Goal: Book appointment/travel/reservation

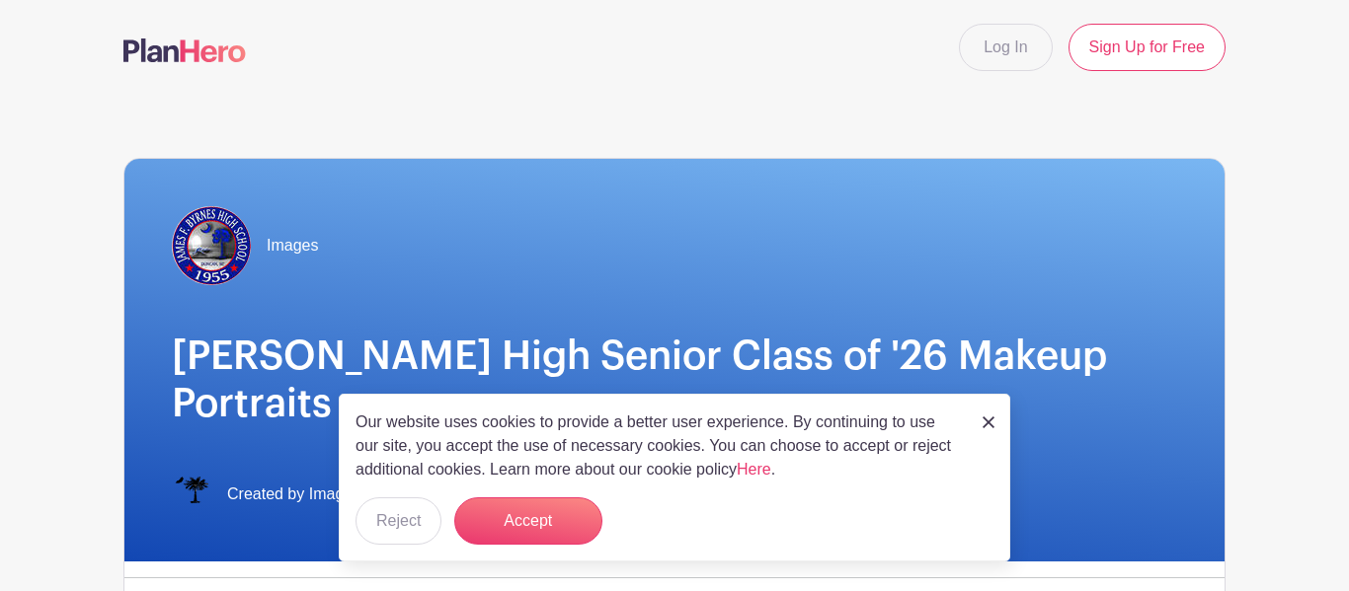
click at [992, 413] on link at bounding box center [989, 422] width 12 height 24
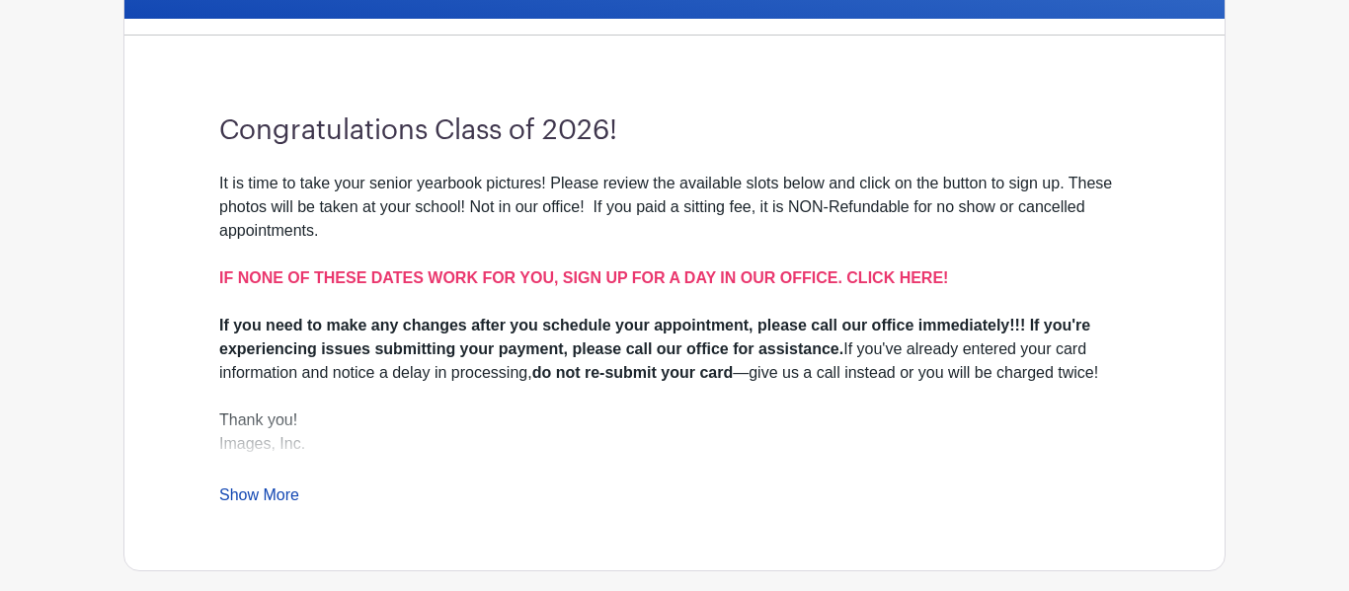
scroll to position [546, 0]
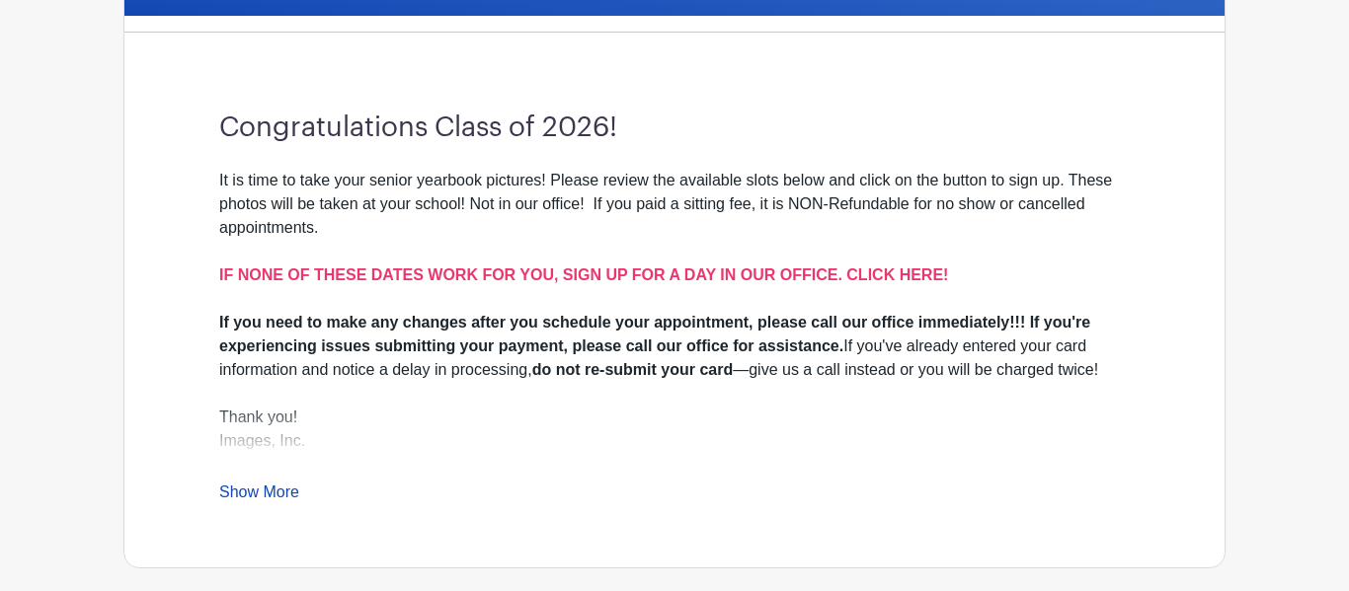
click at [281, 484] on link "Show More" at bounding box center [259, 496] width 80 height 25
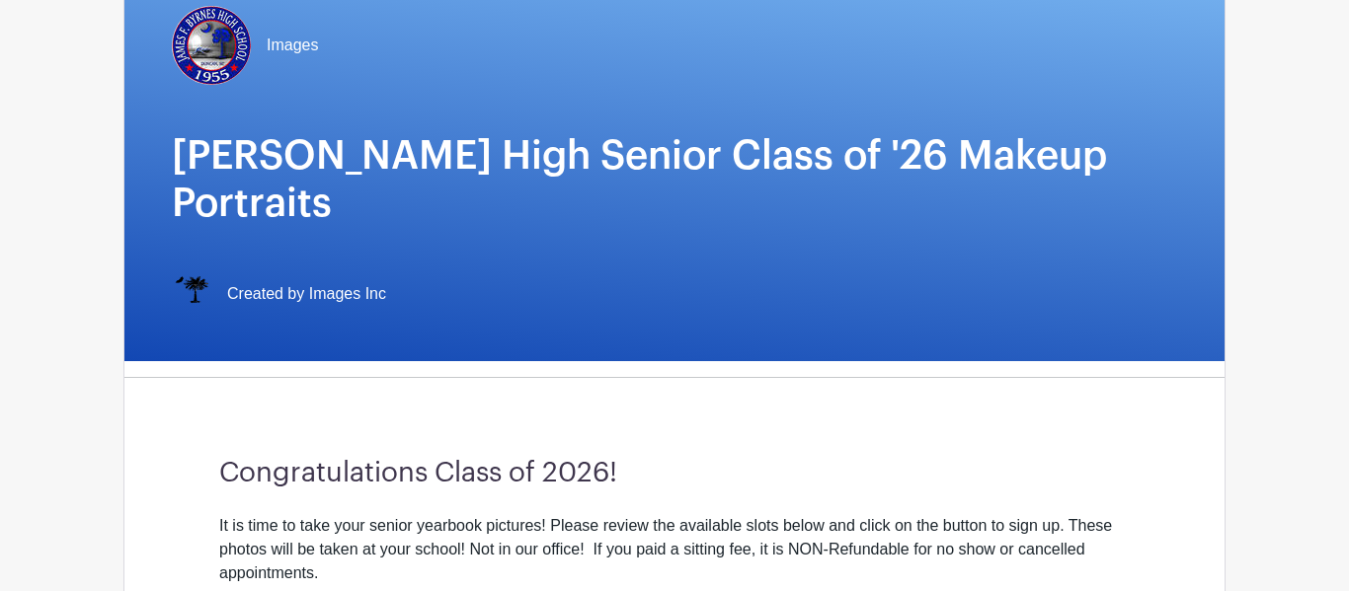
scroll to position [206, 0]
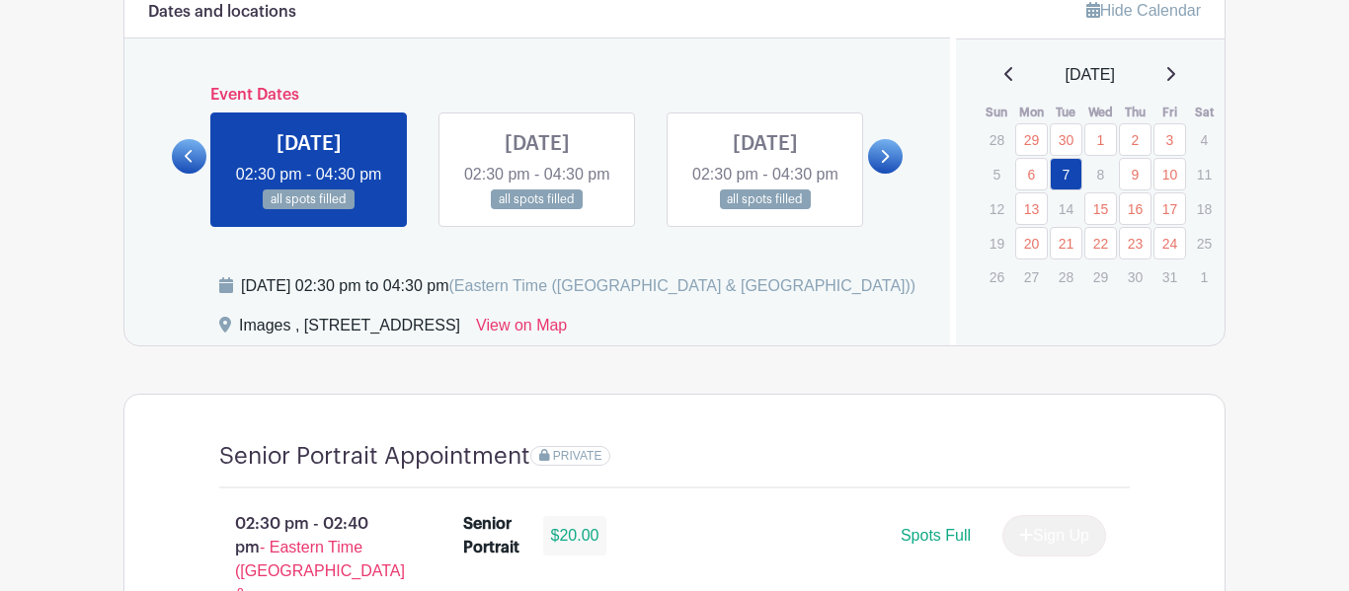
scroll to position [1071, 0]
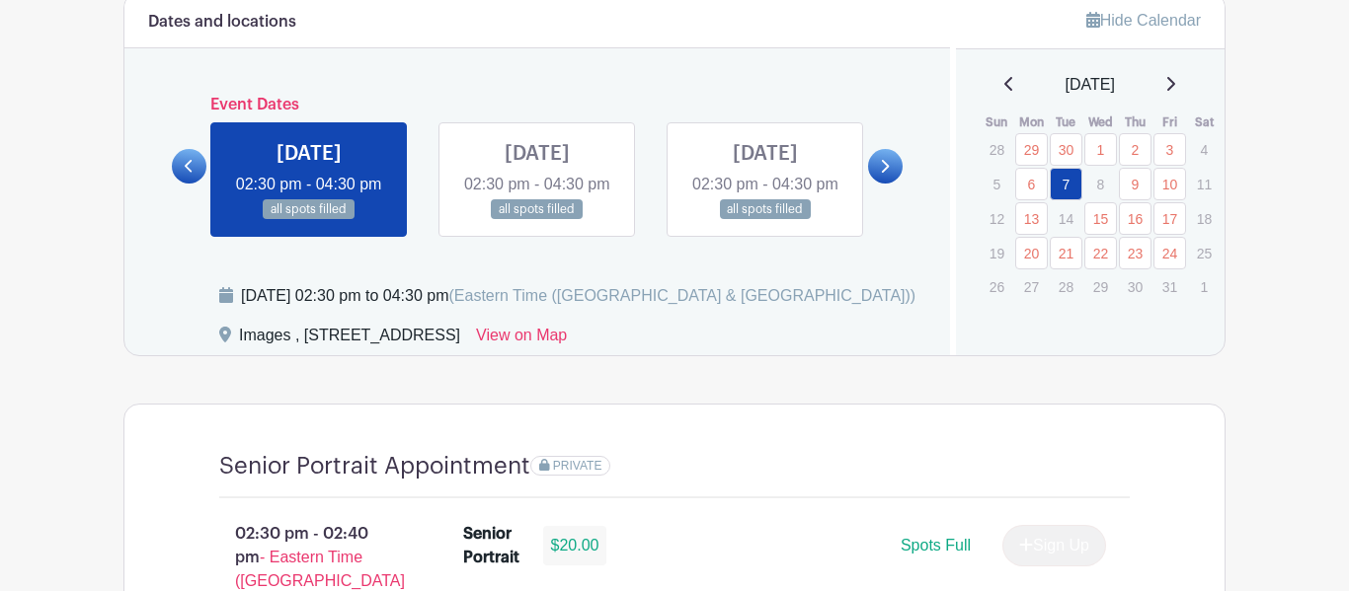
click at [888, 174] on icon at bounding box center [884, 166] width 9 height 15
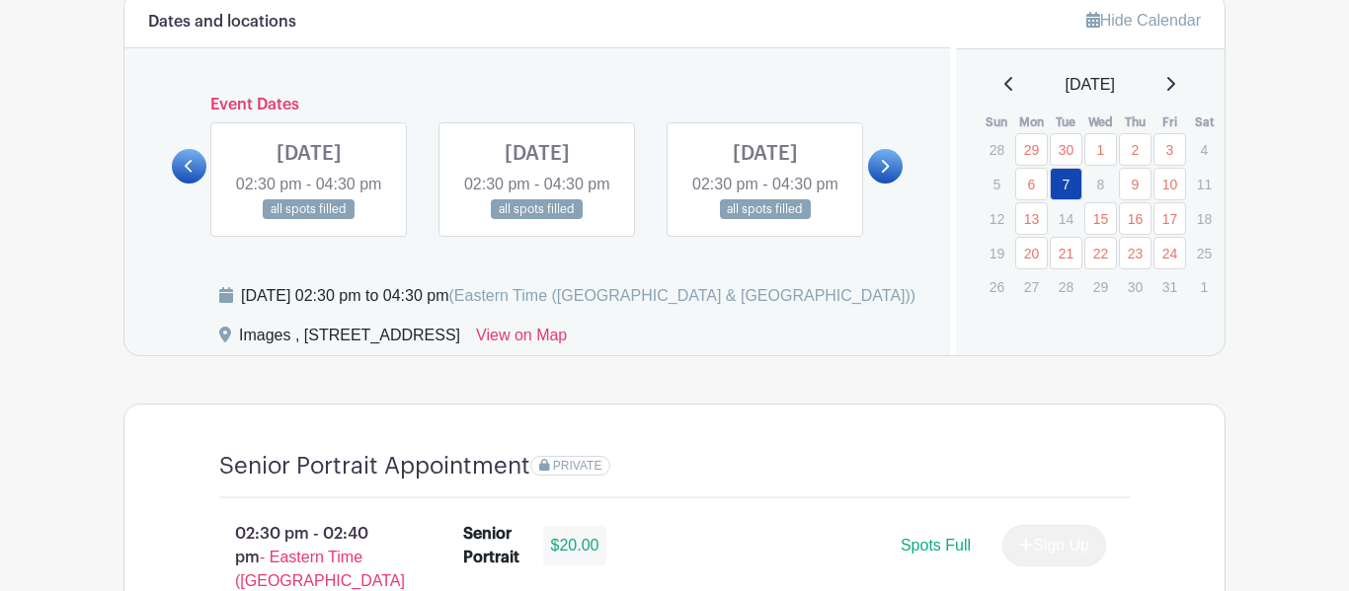
click at [888, 174] on icon at bounding box center [884, 166] width 9 height 15
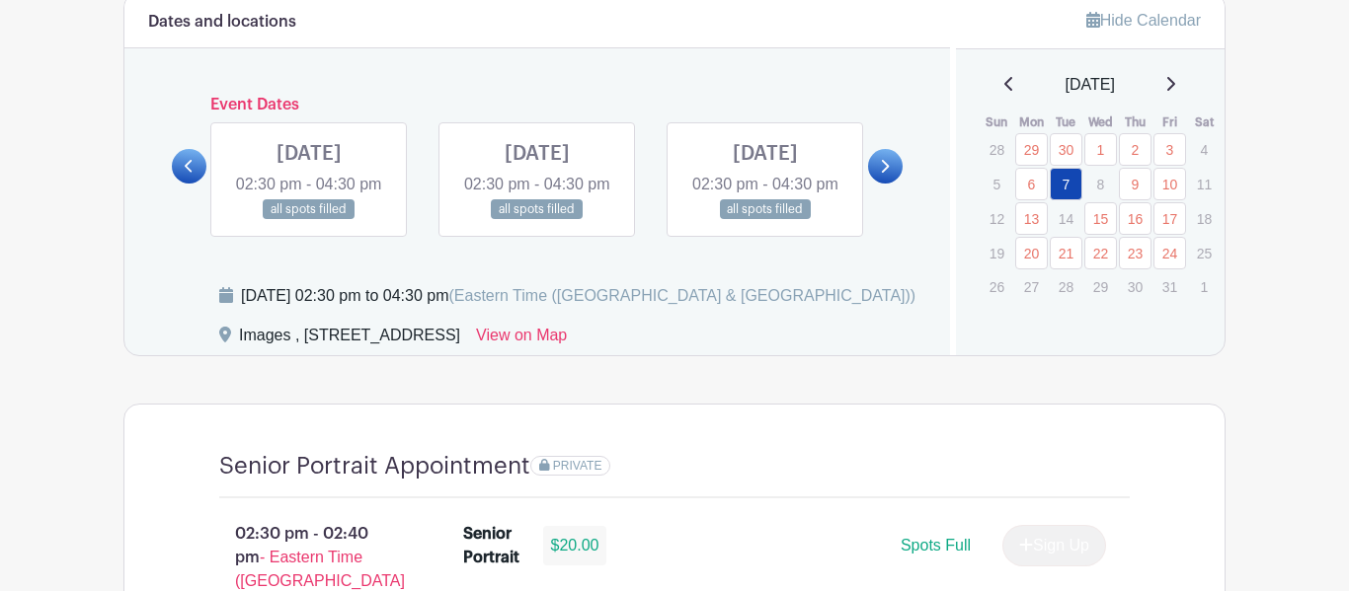
click at [888, 174] on icon at bounding box center [884, 166] width 9 height 15
click at [1175, 91] on icon at bounding box center [1170, 84] width 10 height 16
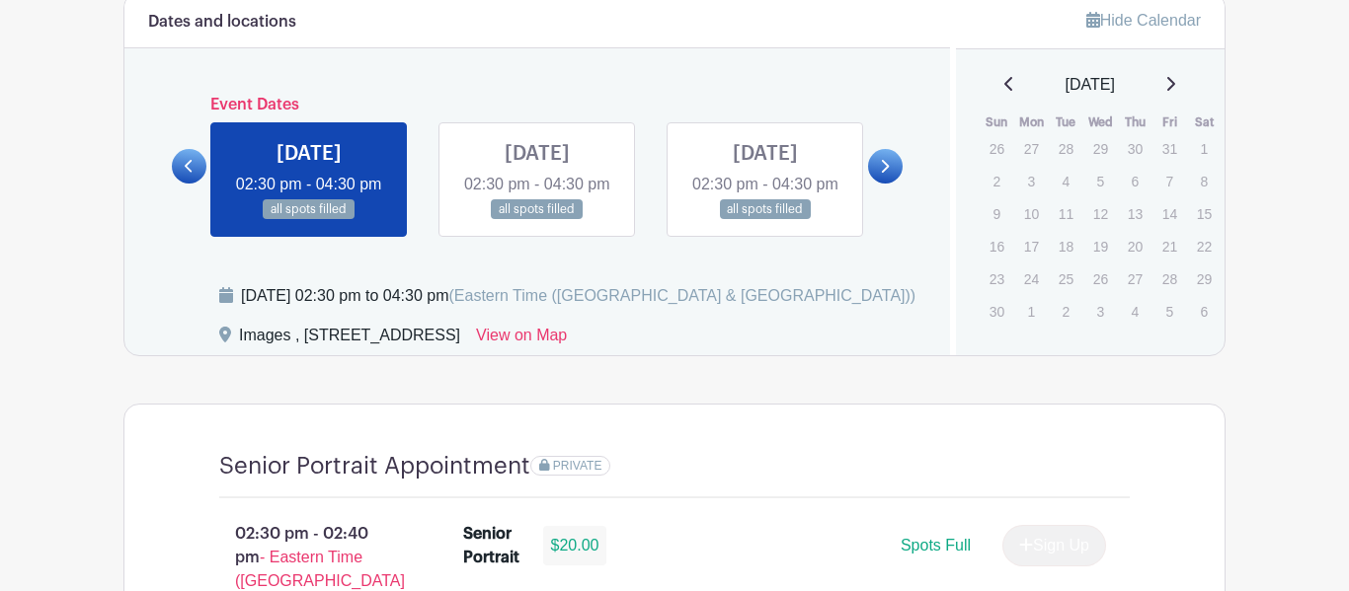
click at [1175, 88] on icon at bounding box center [1170, 84] width 10 height 16
click at [1004, 88] on icon at bounding box center [1009, 84] width 10 height 16
click at [1009, 85] on div "[DATE]" at bounding box center [1091, 85] width 222 height 24
click at [765, 220] on link at bounding box center [765, 220] width 0 height 0
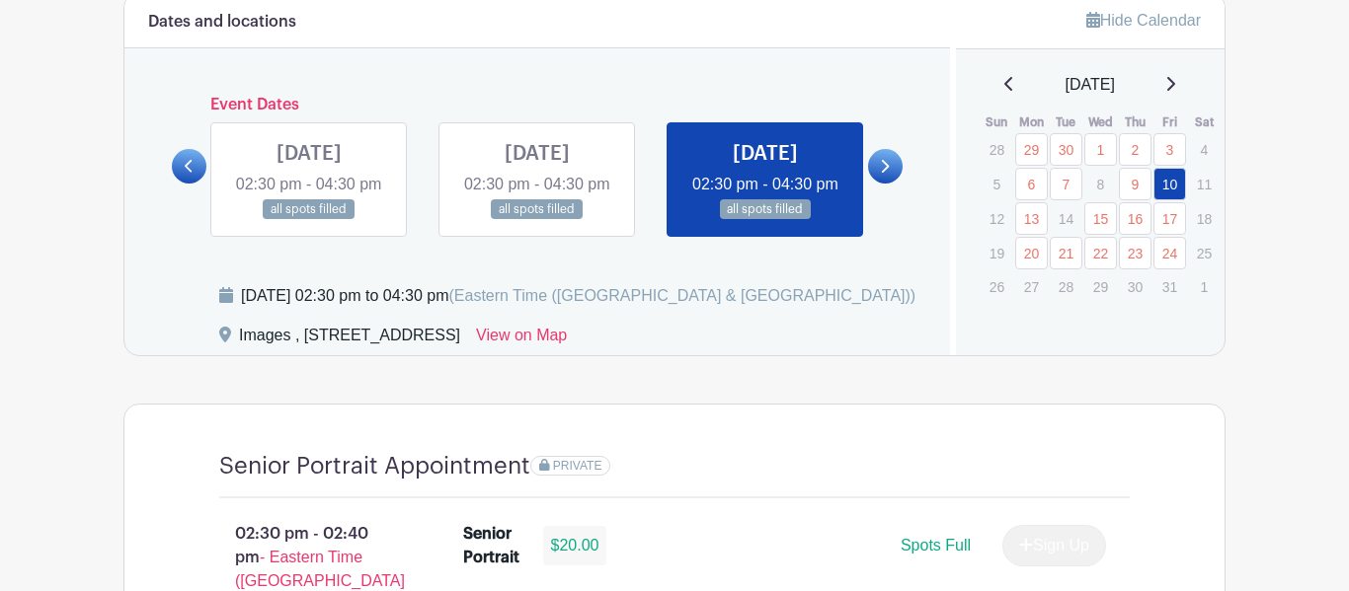
click at [765, 220] on link at bounding box center [765, 220] width 0 height 0
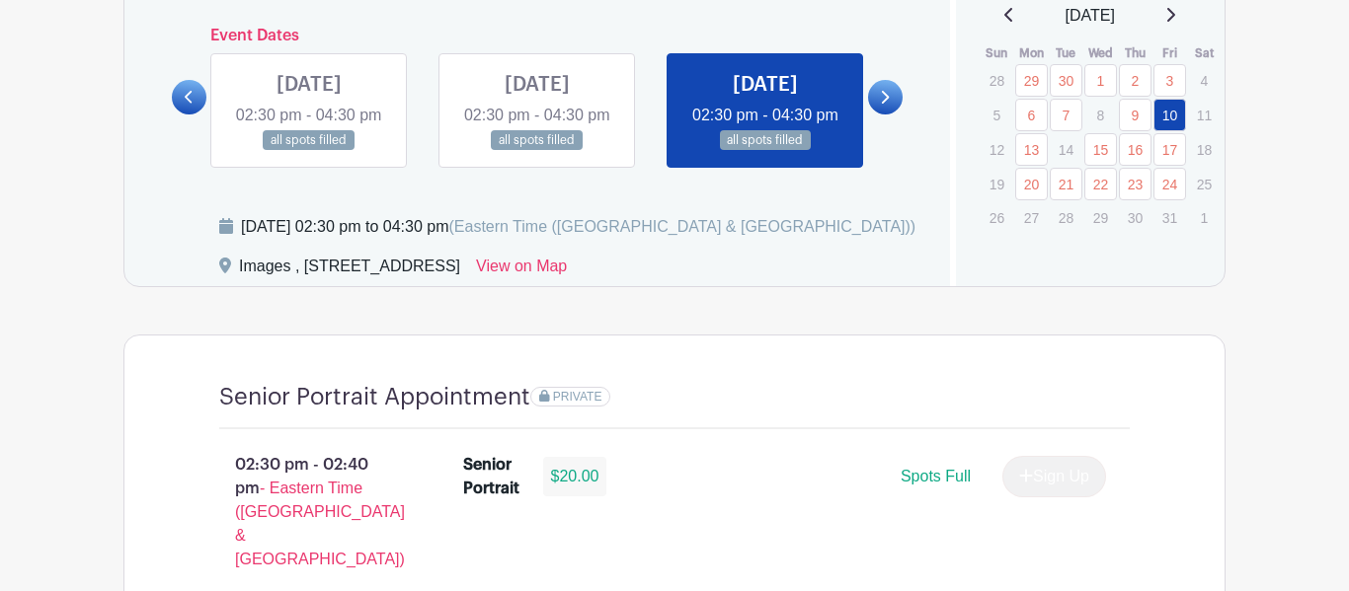
scroll to position [1139, 0]
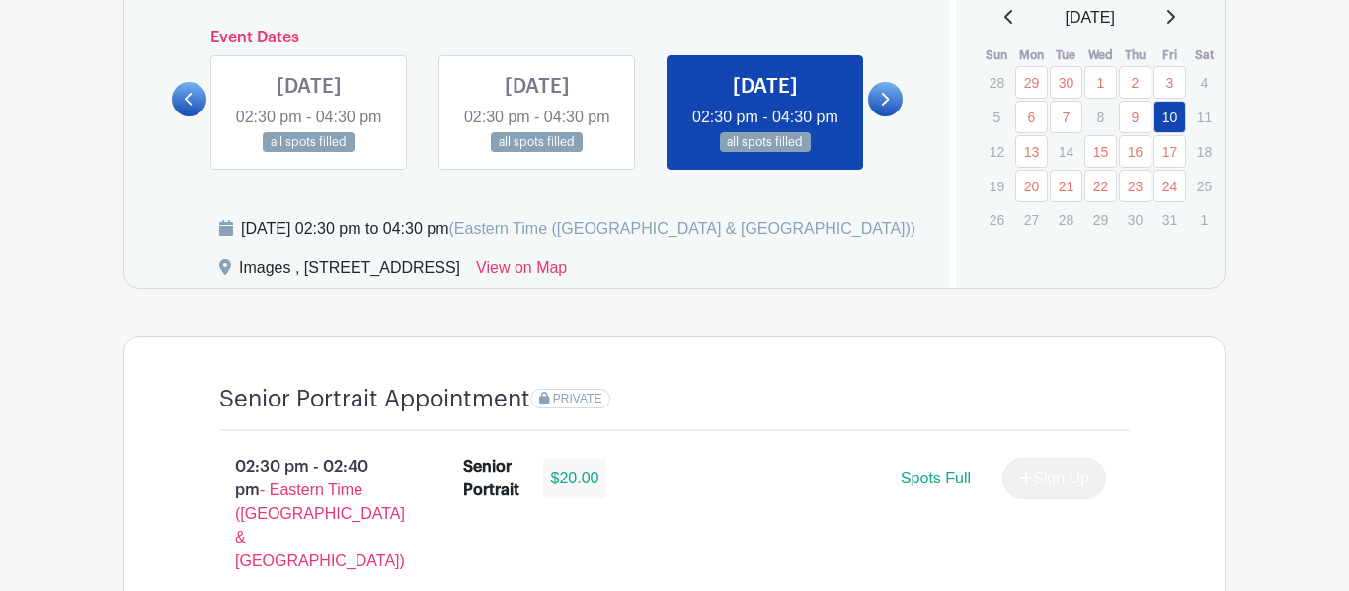
click at [885, 107] on icon at bounding box center [884, 99] width 9 height 15
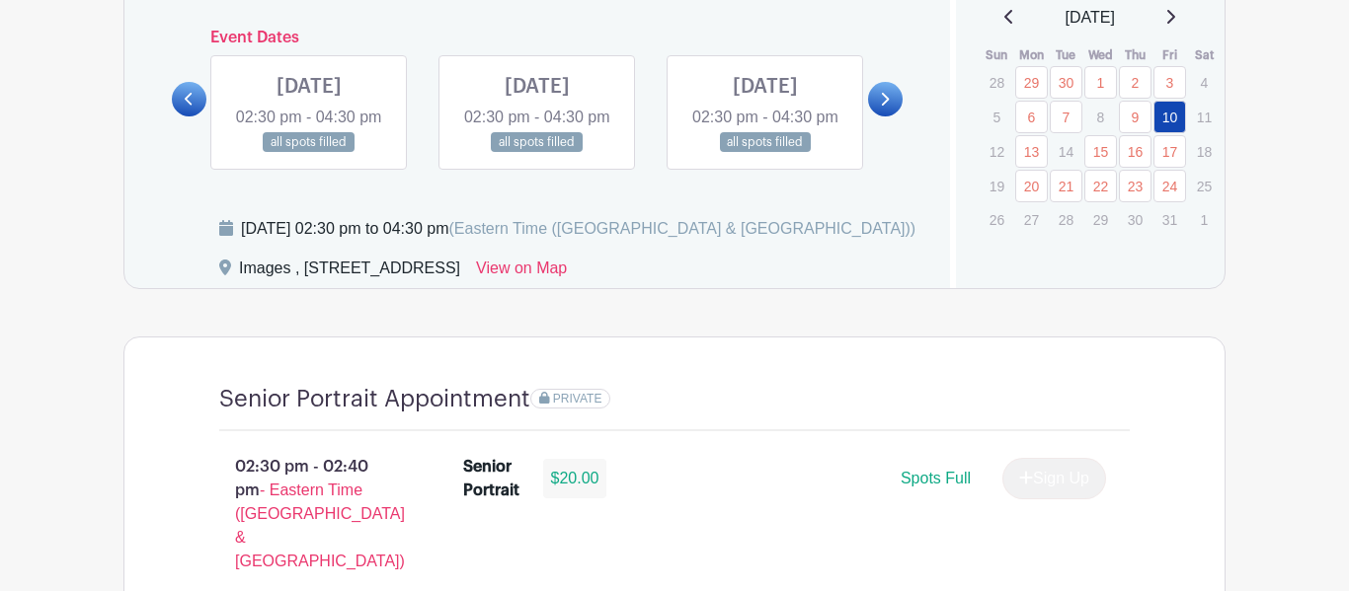
click at [885, 107] on icon at bounding box center [884, 99] width 9 height 15
click at [877, 100] on div at bounding box center [885, 99] width 35 height 35
click at [885, 106] on icon at bounding box center [886, 99] width 8 height 13
click at [894, 102] on link at bounding box center [885, 99] width 35 height 35
click at [888, 106] on icon at bounding box center [886, 99] width 8 height 13
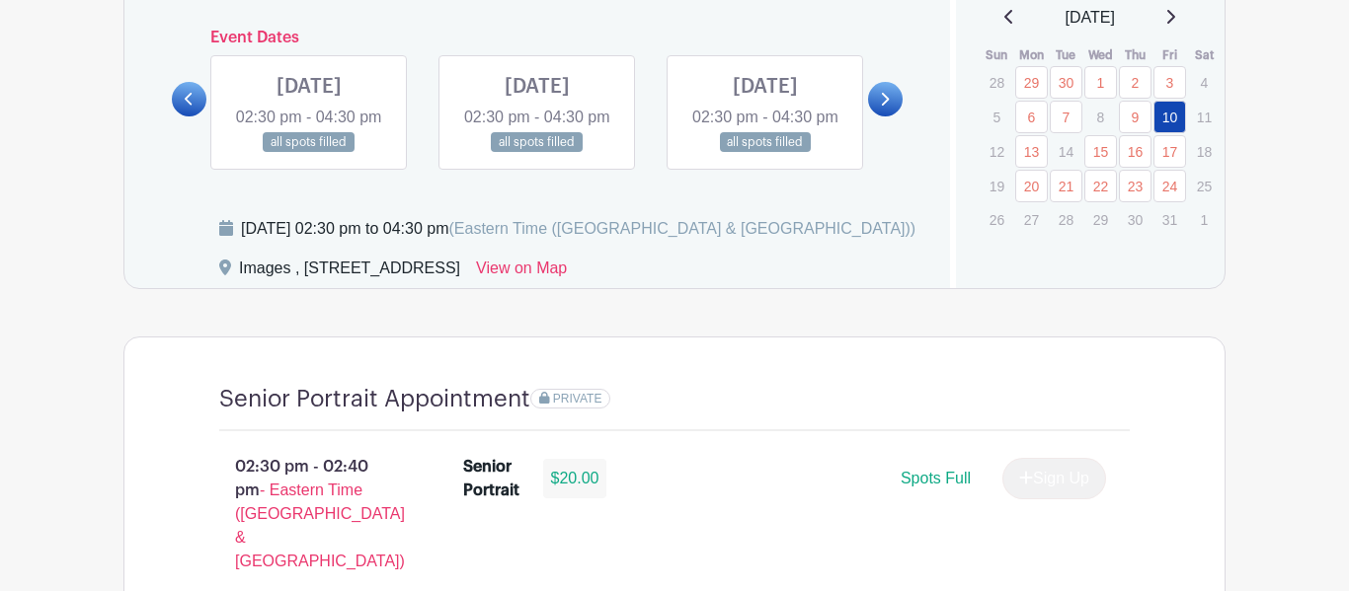
click at [885, 106] on icon at bounding box center [886, 99] width 8 height 13
click at [894, 117] on div at bounding box center [885, 99] width 35 height 35
click at [888, 117] on link at bounding box center [885, 99] width 35 height 35
click at [893, 150] on div "Event Dates [DATE] 09:30 am - 04:00 pm 16 spots open [DATE] 09:30 am - 04:00 pm…" at bounding box center [537, 99] width 731 height 141
click at [914, 119] on div "Dates and locations Event Dates [DATE] 09:30 am - 04:00 pm 16 spots open [DATE]…" at bounding box center [537, 107] width 826 height 362
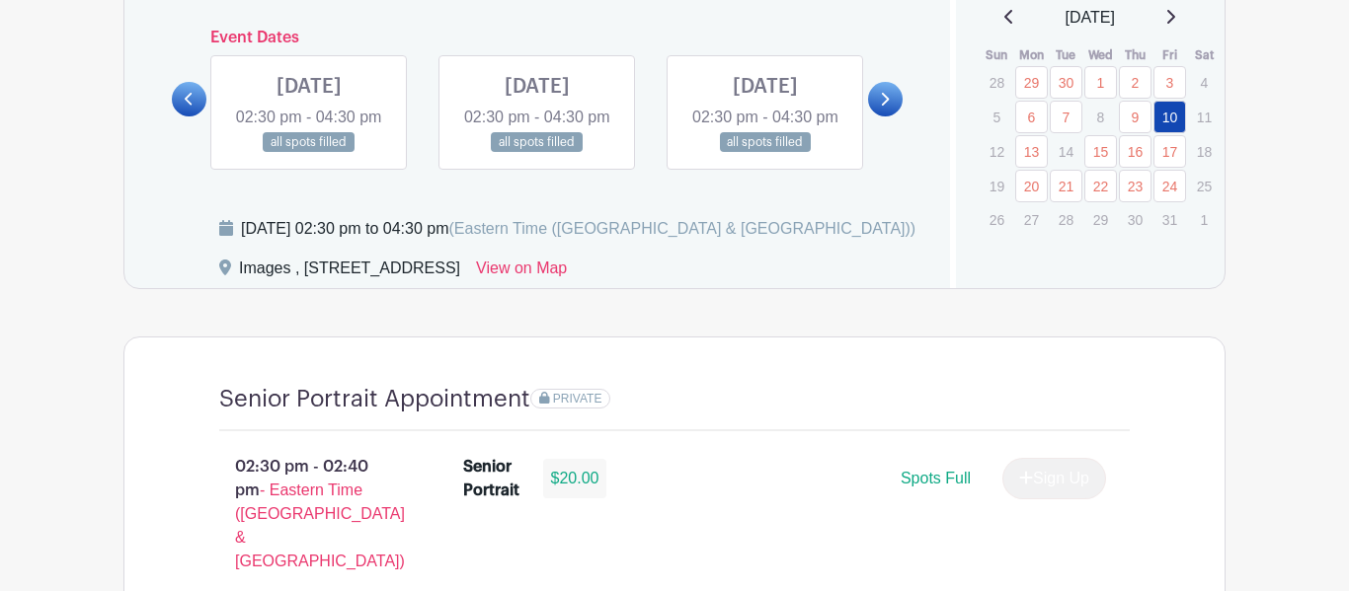
click at [886, 107] on icon at bounding box center [884, 99] width 9 height 15
click at [189, 107] on icon at bounding box center [189, 99] width 9 height 15
click at [190, 107] on icon at bounding box center [189, 99] width 9 height 15
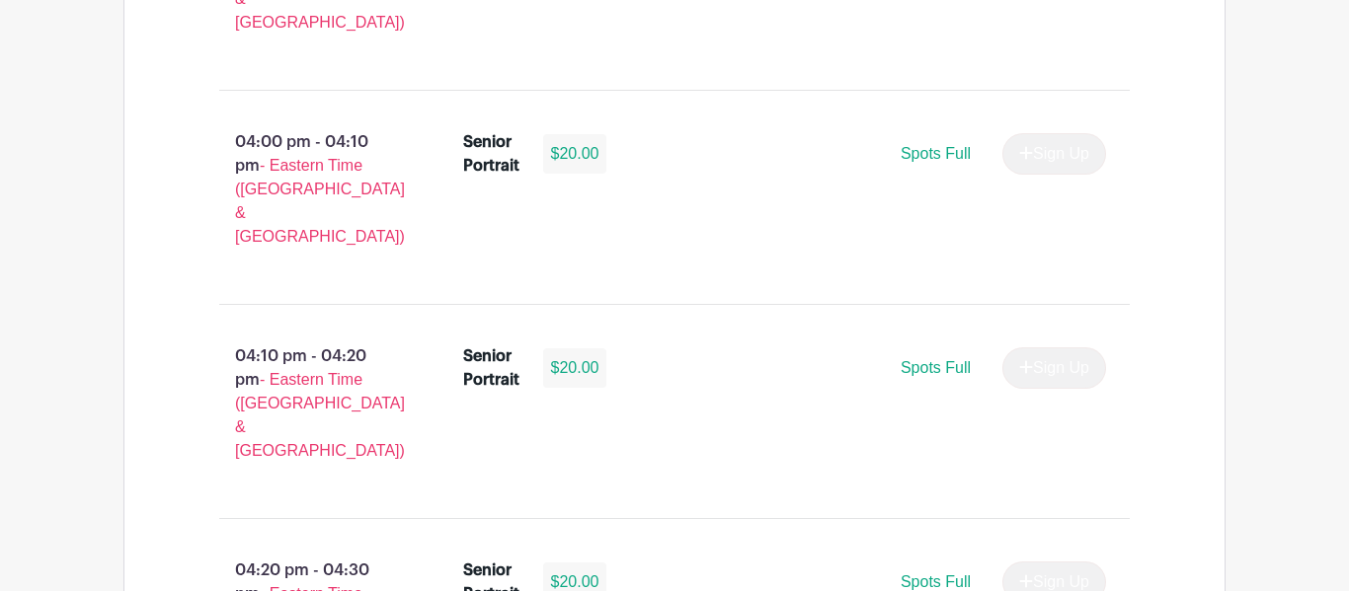
scroll to position [3371, 0]
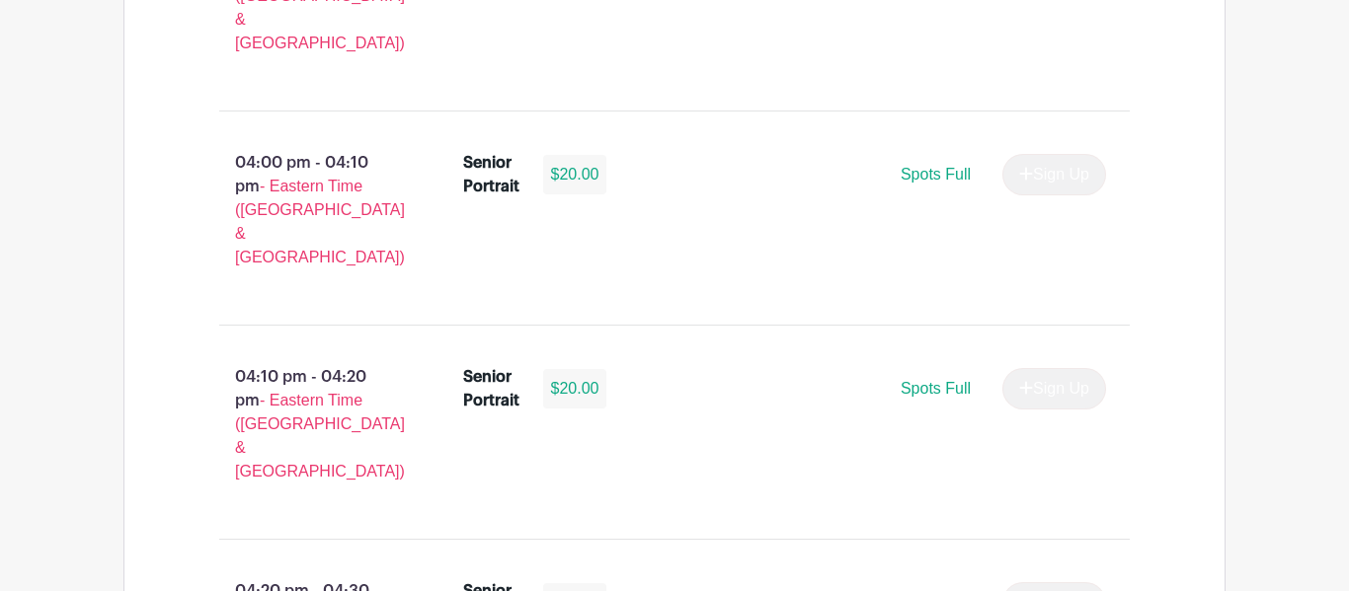
select select "3938"
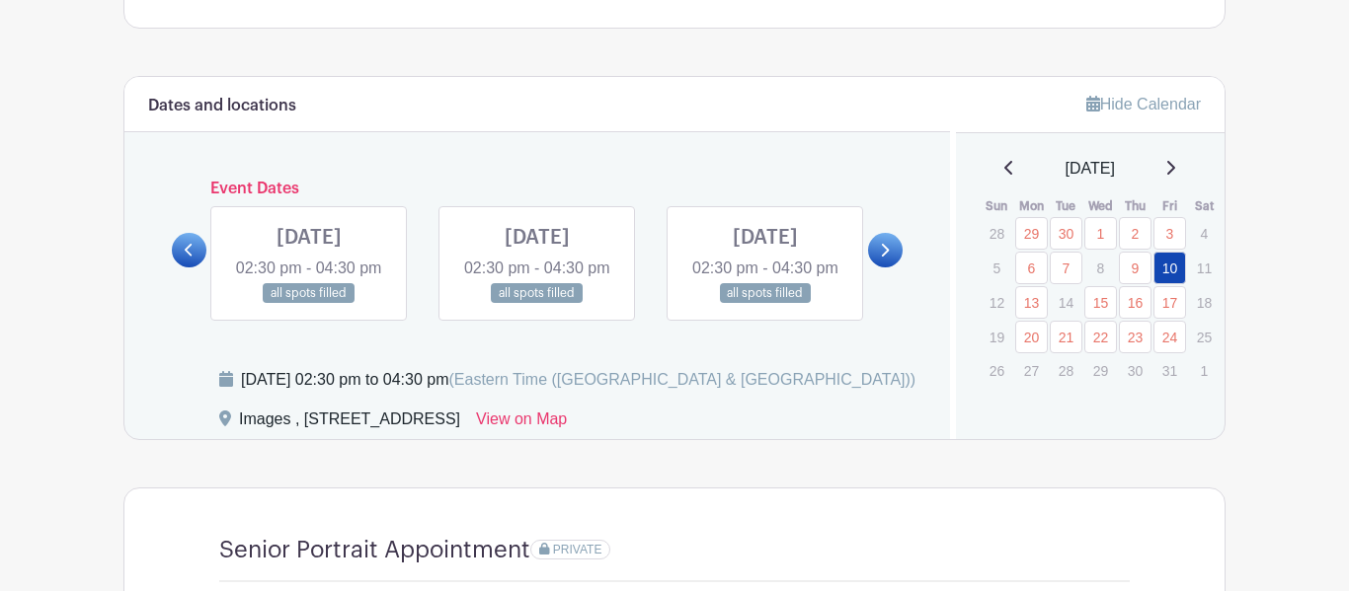
scroll to position [981, 0]
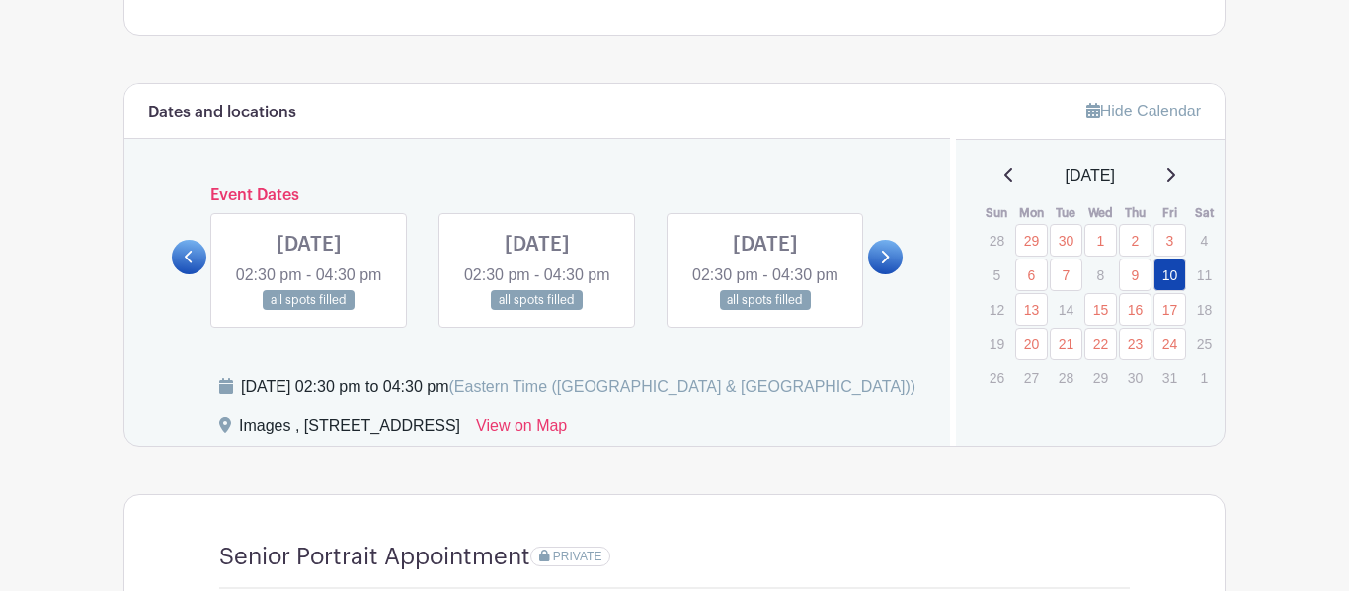
click at [868, 275] on div at bounding box center [885, 257] width 35 height 35
click at [880, 275] on link at bounding box center [885, 257] width 35 height 35
click at [537, 311] on link at bounding box center [537, 311] width 0 height 0
